Goal: Transaction & Acquisition: Purchase product/service

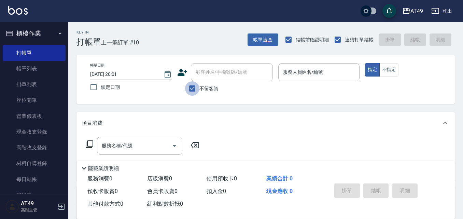
click at [197, 90] on input "不留客資" at bounding box center [192, 88] width 14 height 14
checkbox input "false"
click at [218, 76] on input "顧客姓名/手機號碼/編號" at bounding box center [227, 72] width 66 height 12
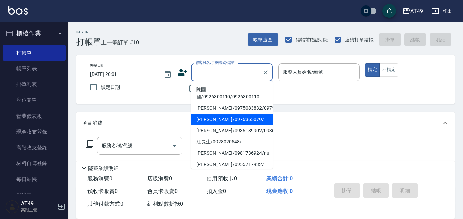
click at [222, 124] on li "[PERSON_NAME]/0976365079/" at bounding box center [232, 119] width 82 height 11
type input "[PERSON_NAME]/0976365079/"
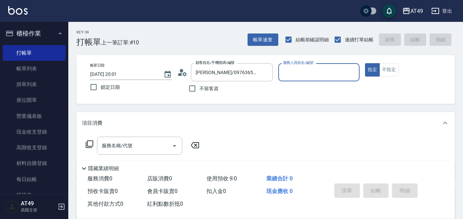
type input "卉卉-20"
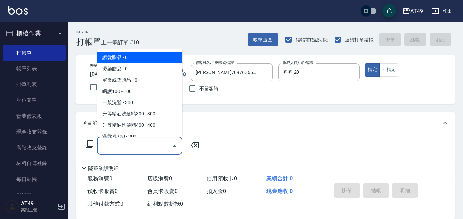
click at [141, 150] on input "服務名稱/代號" at bounding box center [134, 146] width 69 height 12
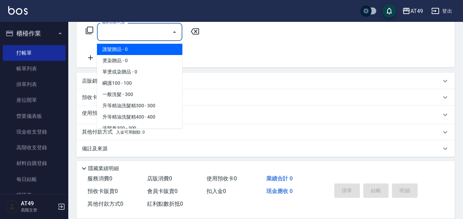
scroll to position [117, 0]
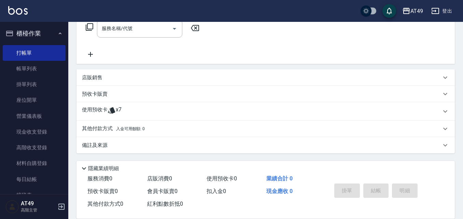
click at [293, 40] on div "服務名稱/代號 服務名稱/代號" at bounding box center [265, 40] width 378 height 47
click at [118, 108] on span "x7" at bounding box center [119, 111] width 6 height 10
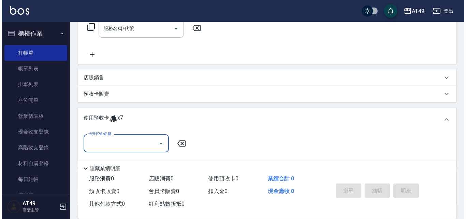
scroll to position [0, 0]
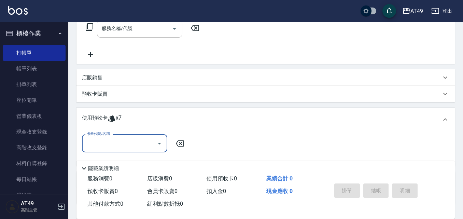
click at [158, 143] on icon "Open" at bounding box center [159, 143] width 8 height 8
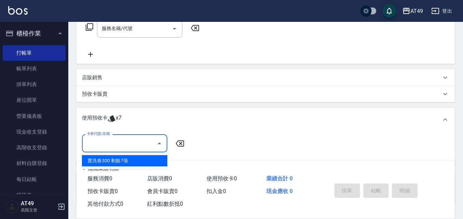
click at [150, 159] on div "賣洗卷300 剩餘7張" at bounding box center [124, 160] width 85 height 11
type input "賣洗卷300"
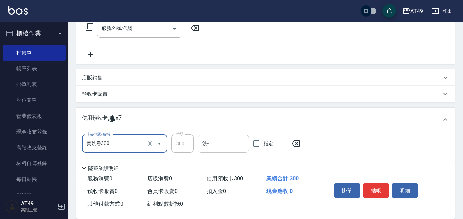
click at [229, 149] on input "洗-1" at bounding box center [223, 144] width 45 height 12
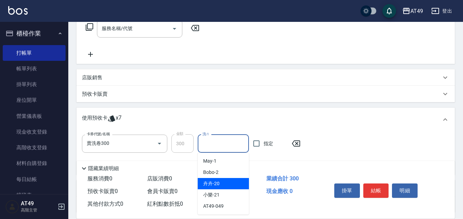
click at [227, 178] on div "卉卉 -20" at bounding box center [223, 183] width 51 height 11
type input "卉卉-20"
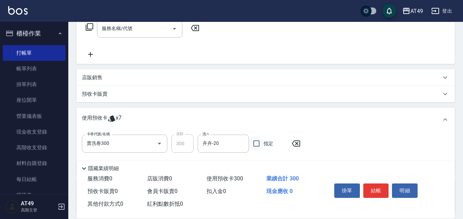
click at [257, 145] on input "指定" at bounding box center [256, 143] width 14 height 14
checkbox input "true"
click at [377, 191] on button "結帳" at bounding box center [376, 190] width 26 height 14
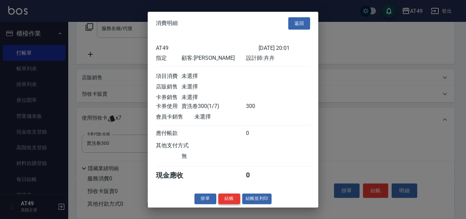
click at [228, 204] on button "結帳" at bounding box center [229, 198] width 22 height 11
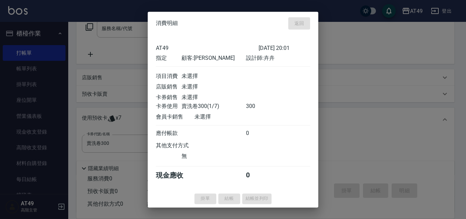
type input "[DATE] 21:26"
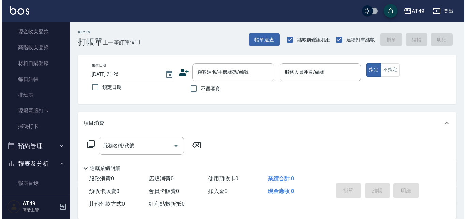
scroll to position [102, 0]
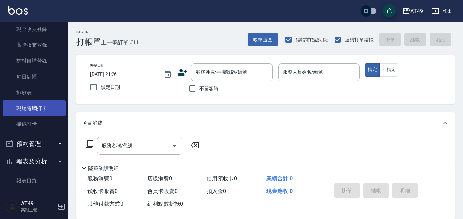
click at [49, 104] on link "現場電腦打卡" at bounding box center [34, 108] width 63 height 16
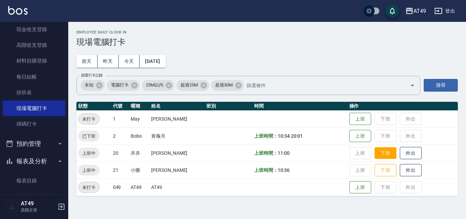
click at [385, 155] on button "下班" at bounding box center [386, 153] width 22 height 12
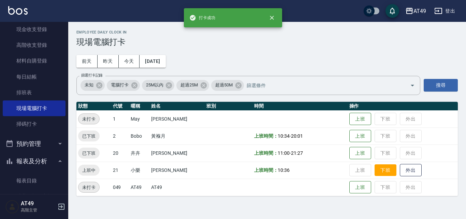
click at [385, 175] on button "下班" at bounding box center [386, 170] width 22 height 12
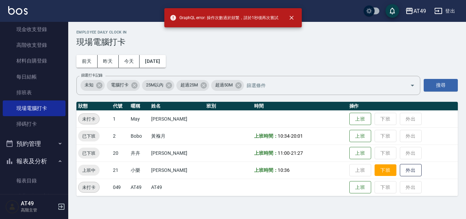
click at [383, 170] on button "下班" at bounding box center [386, 170] width 22 height 12
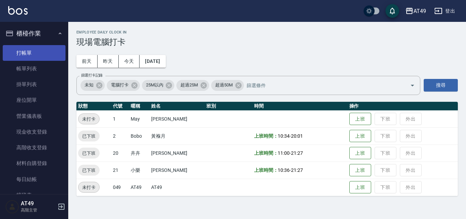
click at [37, 55] on link "打帳單" at bounding box center [34, 53] width 63 height 16
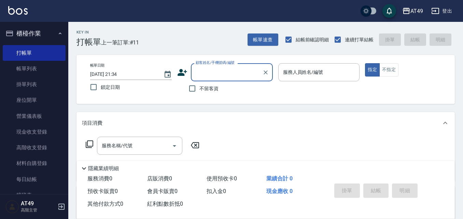
click at [208, 73] on input "顧客姓名/手機號碼/編號" at bounding box center [227, 72] width 66 height 12
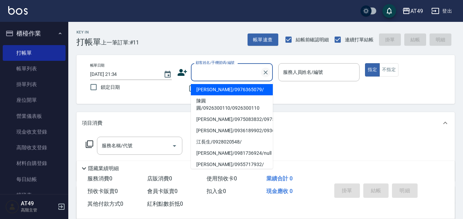
click at [264, 73] on icon "Clear" at bounding box center [266, 72] width 4 height 4
click at [298, 75] on div "服務人員姓名/編號 服務人員姓名/編號" at bounding box center [319, 72] width 82 height 18
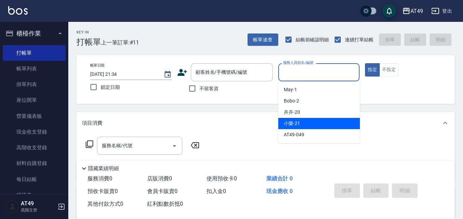
click at [302, 124] on div "小樂 -21" at bounding box center [319, 123] width 82 height 11
type input "小樂-21"
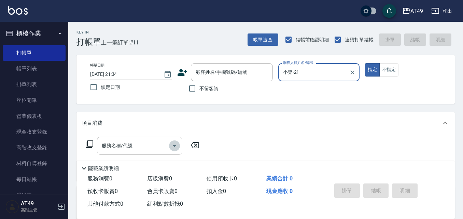
click at [177, 147] on icon "Open" at bounding box center [174, 146] width 8 height 8
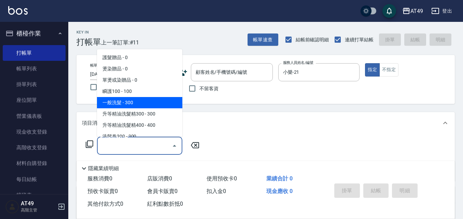
click at [125, 105] on span "一般洗髮 - 300" at bounding box center [139, 102] width 85 height 11
type input "一般洗髮(101)"
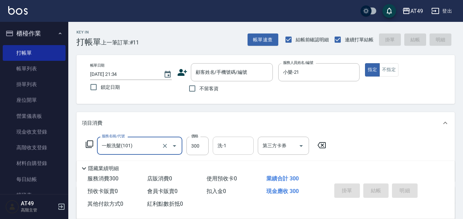
click at [242, 142] on input "洗-1" at bounding box center [233, 146] width 35 height 12
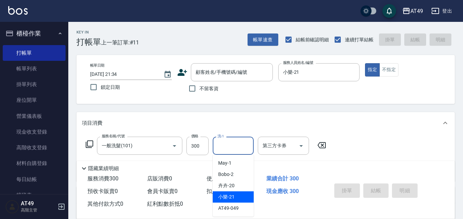
click at [242, 195] on div "小樂 -21" at bounding box center [233, 196] width 41 height 11
type input "小樂-21"
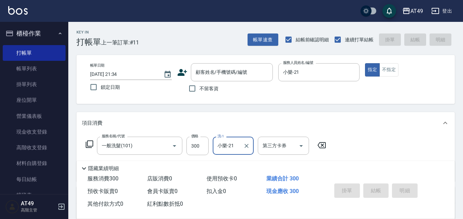
click at [366, 131] on div "項目消費" at bounding box center [265, 123] width 378 height 22
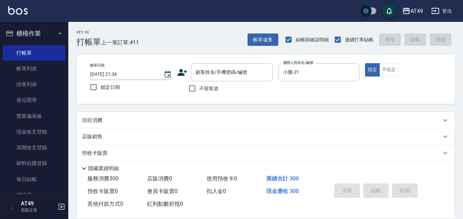
click at [445, 119] on icon at bounding box center [445, 120] width 8 height 8
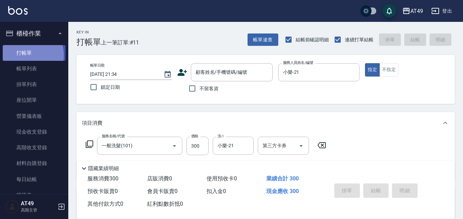
click at [23, 55] on link "打帳單" at bounding box center [34, 53] width 63 height 16
click at [24, 54] on link "打帳單" at bounding box center [34, 53] width 63 height 16
click at [266, 126] on div "項目消費" at bounding box center [261, 122] width 359 height 7
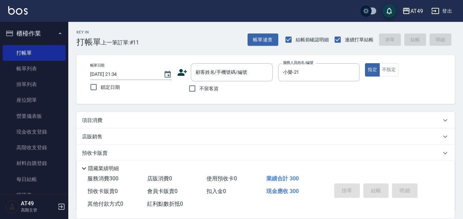
click at [445, 121] on icon at bounding box center [445, 120] width 4 height 2
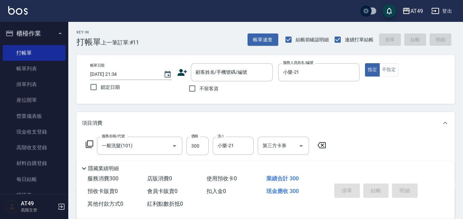
click at [392, 149] on div "服務名稱/代號 一般洗髮(101) 服務名稱/代號 價格 300 價格 洗-1 小樂-21 洗-1 第三方卡券 第三方卡券" at bounding box center [265, 157] width 378 height 47
click at [197, 87] on input "不留客資" at bounding box center [192, 88] width 14 height 14
checkbox input "true"
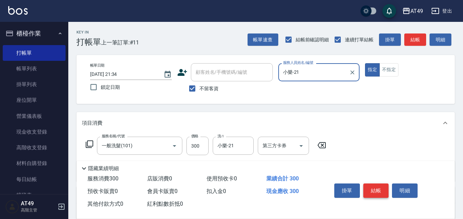
click at [372, 189] on button "結帳" at bounding box center [376, 190] width 26 height 14
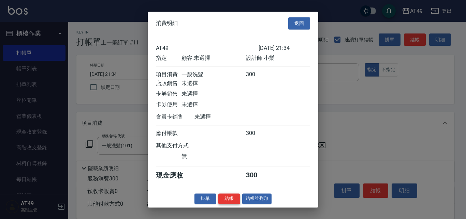
click at [230, 200] on button "結帳" at bounding box center [229, 198] width 22 height 11
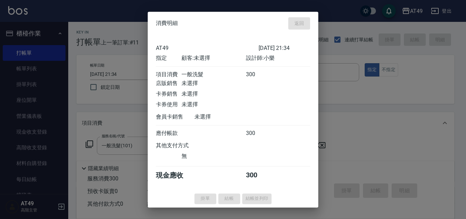
type input "[DATE] 21:36"
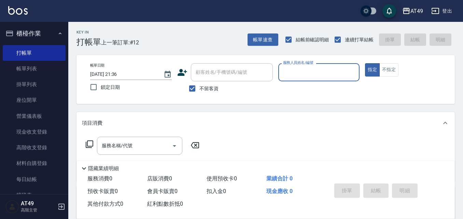
click at [294, 71] on input "服務人員姓名/編號" at bounding box center [318, 72] width 75 height 12
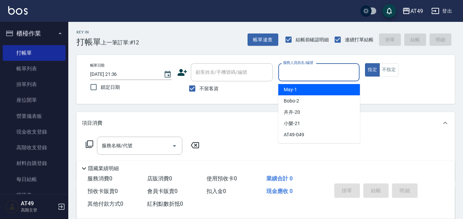
click at [310, 88] on div "May -1" at bounding box center [319, 89] width 82 height 11
type input "May-1"
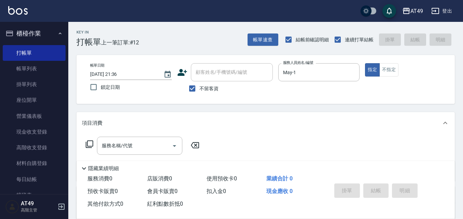
click at [93, 146] on icon at bounding box center [90, 144] width 8 height 8
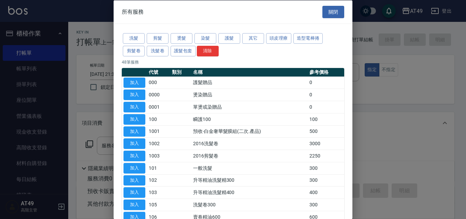
drag, startPoint x: 229, startPoint y: 17, endPoint x: 297, endPoint y: 29, distance: 68.9
click at [297, 29] on div "所有服務 關閉 洗髮 剪髮 燙髮 染髮 護髮 其它 頭皮理療 造型電棒捲 剪髮卷 洗髮卷 護髮包套 清除 48 筆服務 代號 類別 名稱 參考價格 加入 00…" at bounding box center [233, 109] width 239 height 219
click at [338, 14] on button "關閉" at bounding box center [334, 11] width 22 height 13
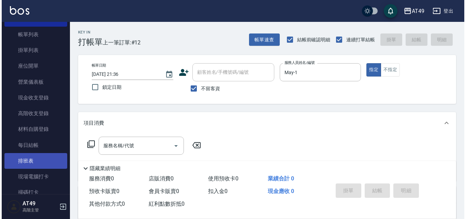
scroll to position [68, 0]
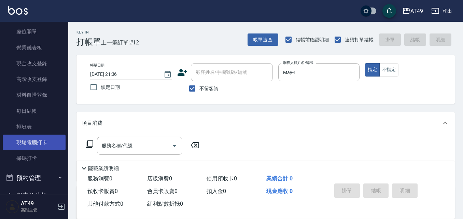
click at [47, 140] on link "現場電腦打卡" at bounding box center [34, 142] width 63 height 16
